Goal: Find specific page/section: Find specific page/section

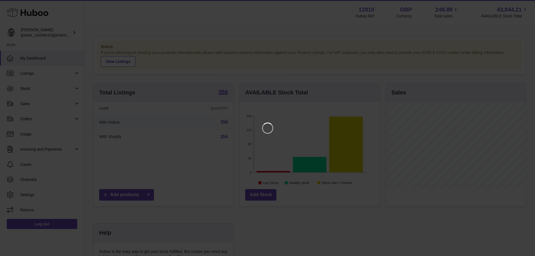
scroll to position [88, 142]
click at [525, 2] on icon "Close" at bounding box center [524, 5] width 7 height 7
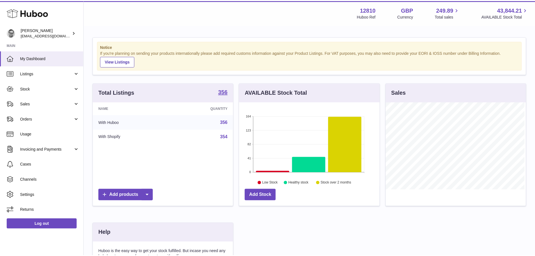
scroll to position [280826, 280774]
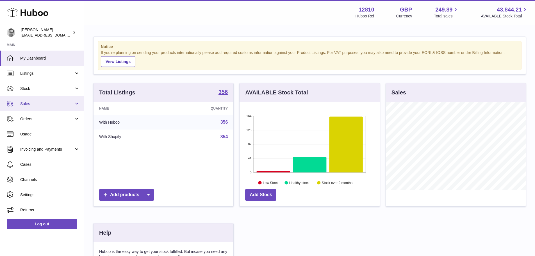
click at [44, 104] on span "Sales" at bounding box center [47, 103] width 54 height 5
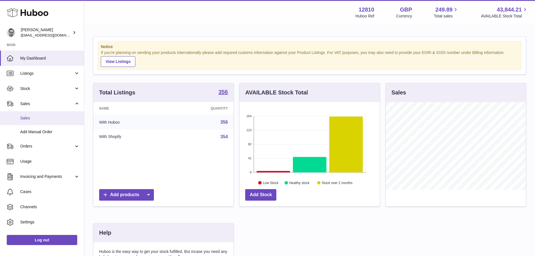
click at [45, 121] on link "Sales" at bounding box center [42, 118] width 84 height 14
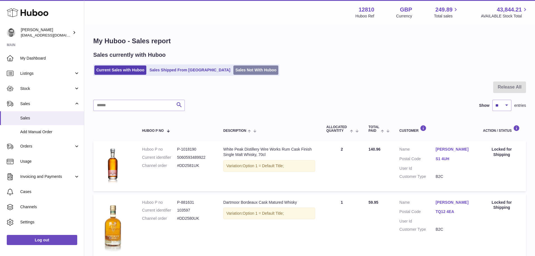
click at [233, 73] on link "Sales Not With Huboo" at bounding box center [255, 69] width 45 height 9
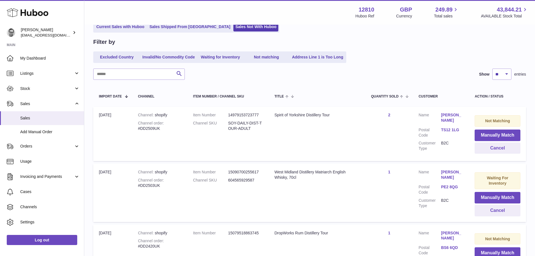
scroll to position [42, 0]
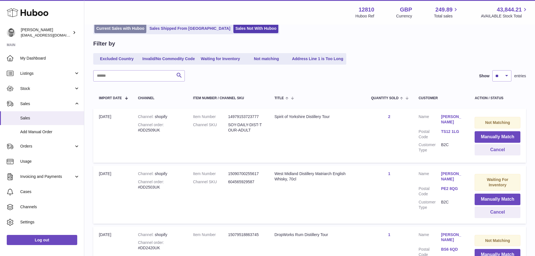
click at [115, 32] on link "Current Sales with Huboo" at bounding box center [120, 28] width 52 height 9
